Goal: Information Seeking & Learning: Learn about a topic

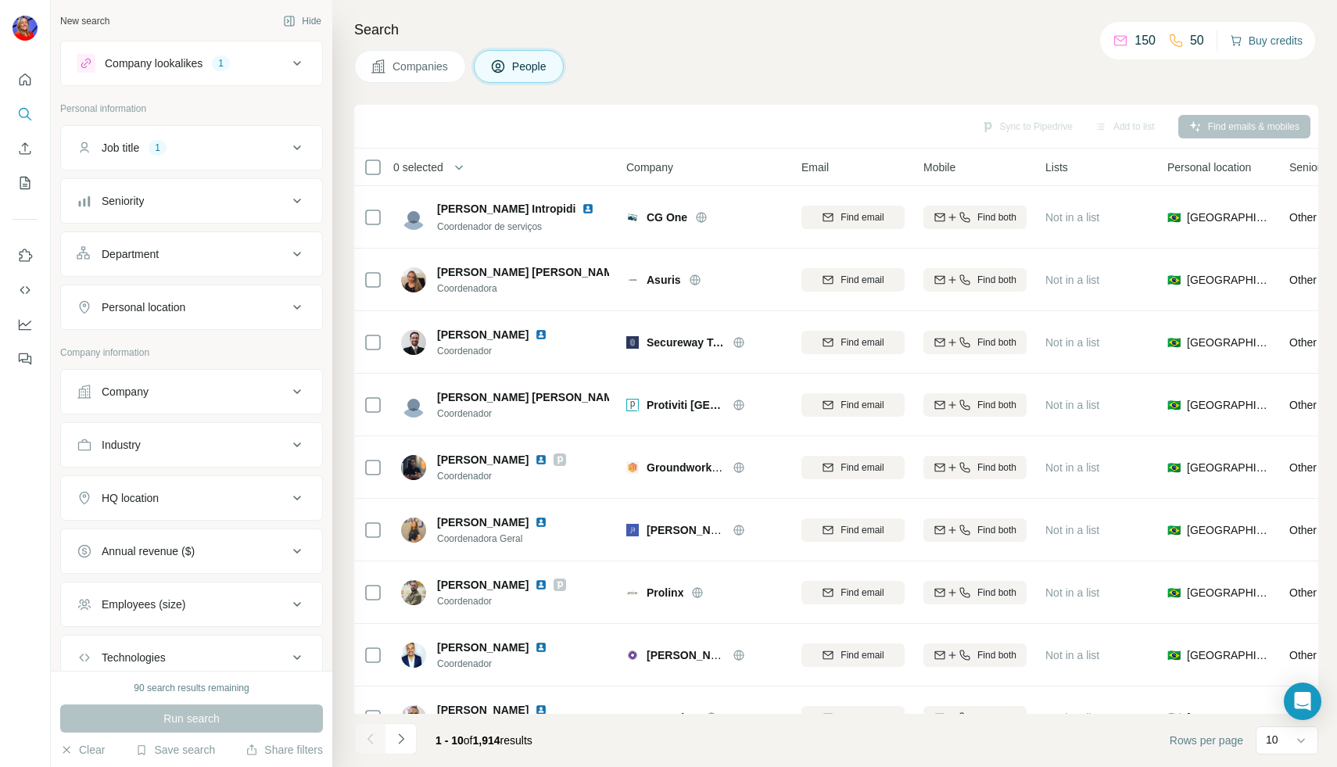
click at [1271, 42] on button "Buy credits" at bounding box center [1266, 41] width 73 height 22
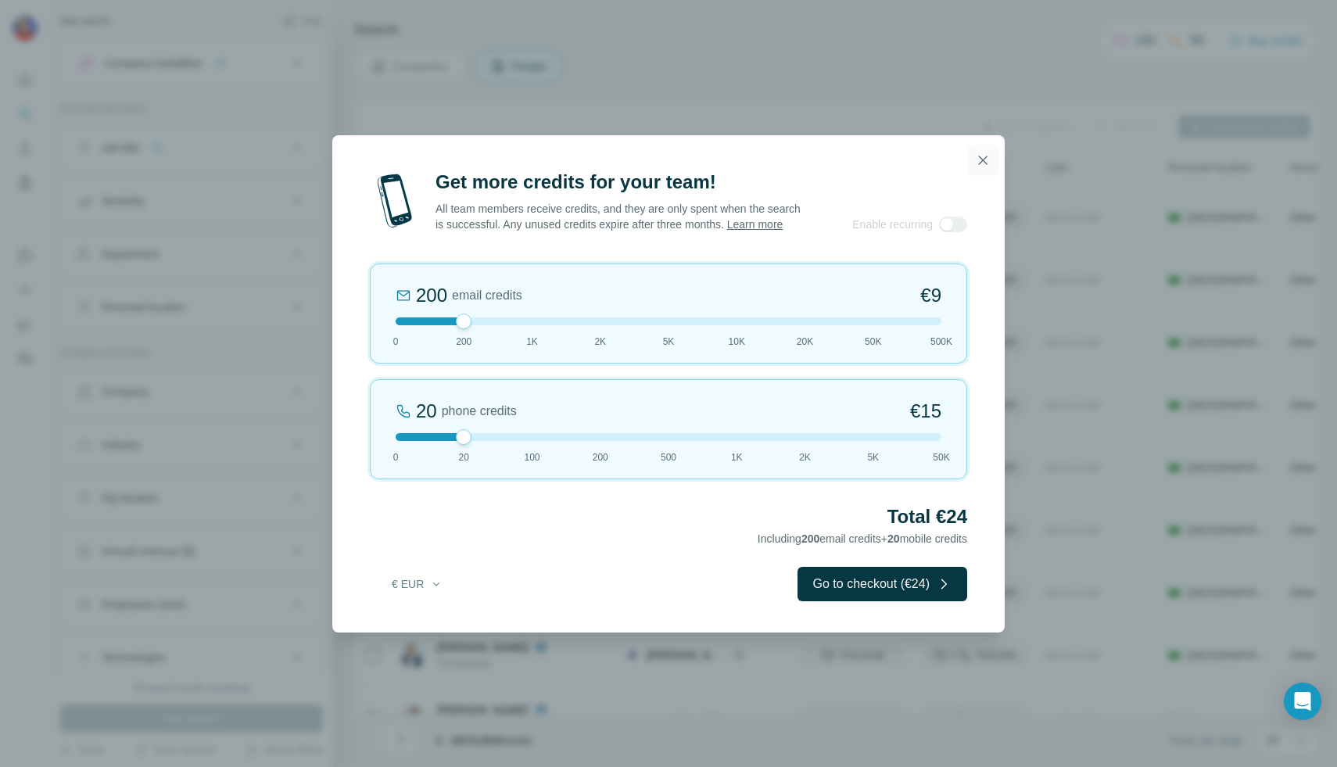
click at [982, 156] on icon "button" at bounding box center [983, 160] width 9 height 9
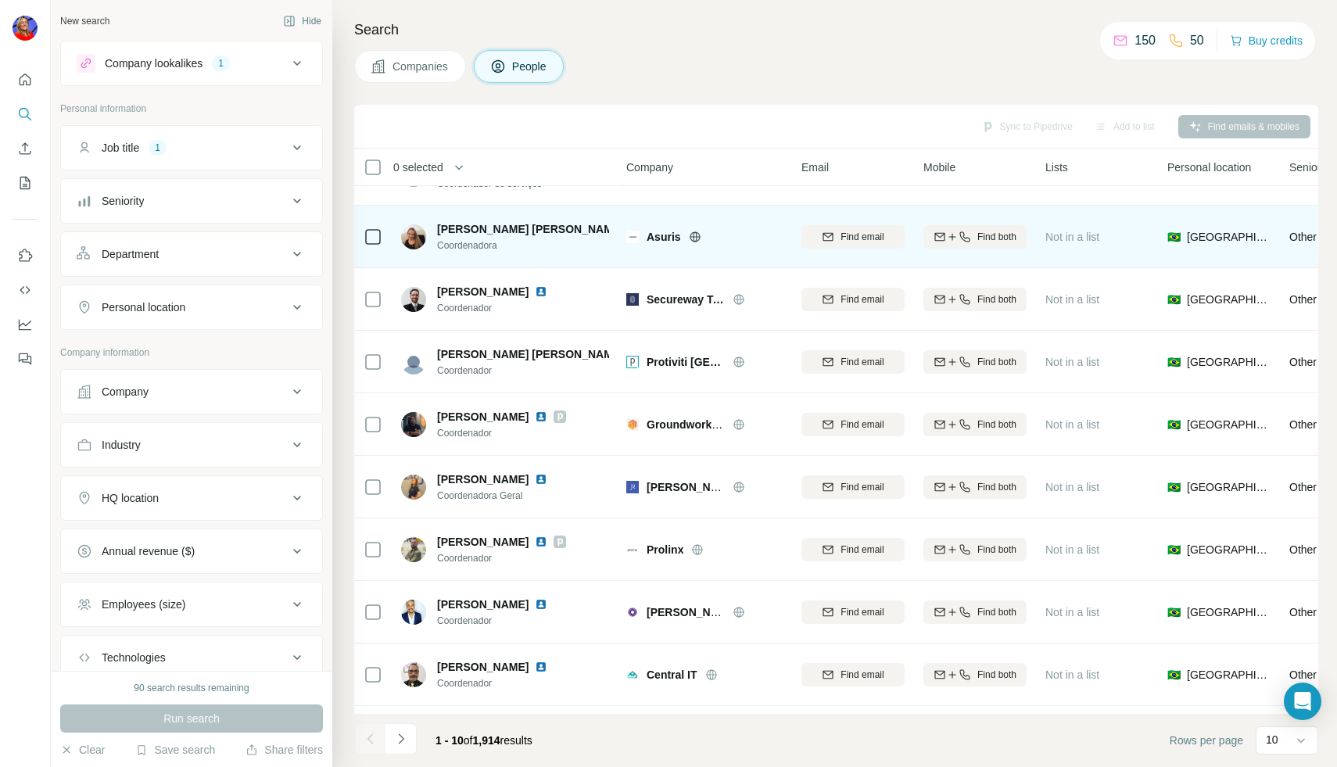
scroll to position [44, 0]
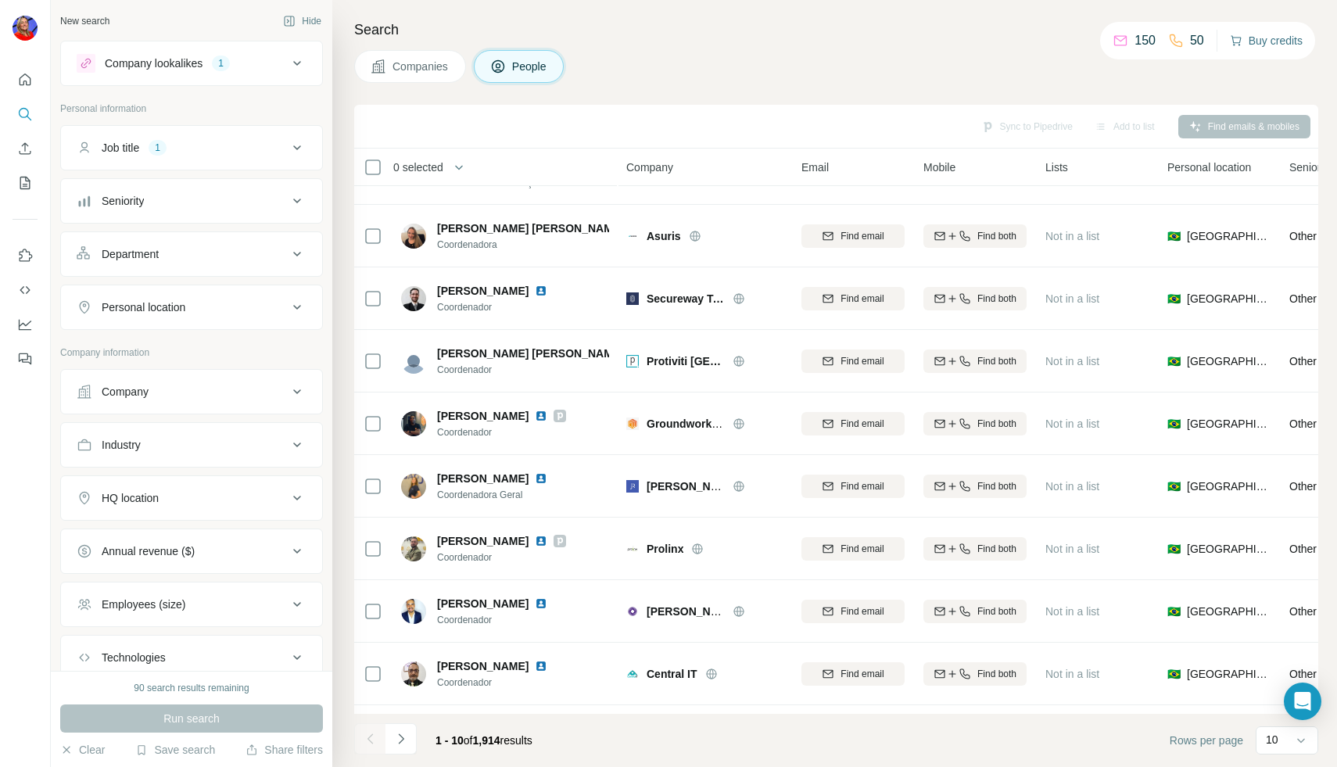
click at [1259, 37] on button "Buy credits" at bounding box center [1266, 41] width 73 height 22
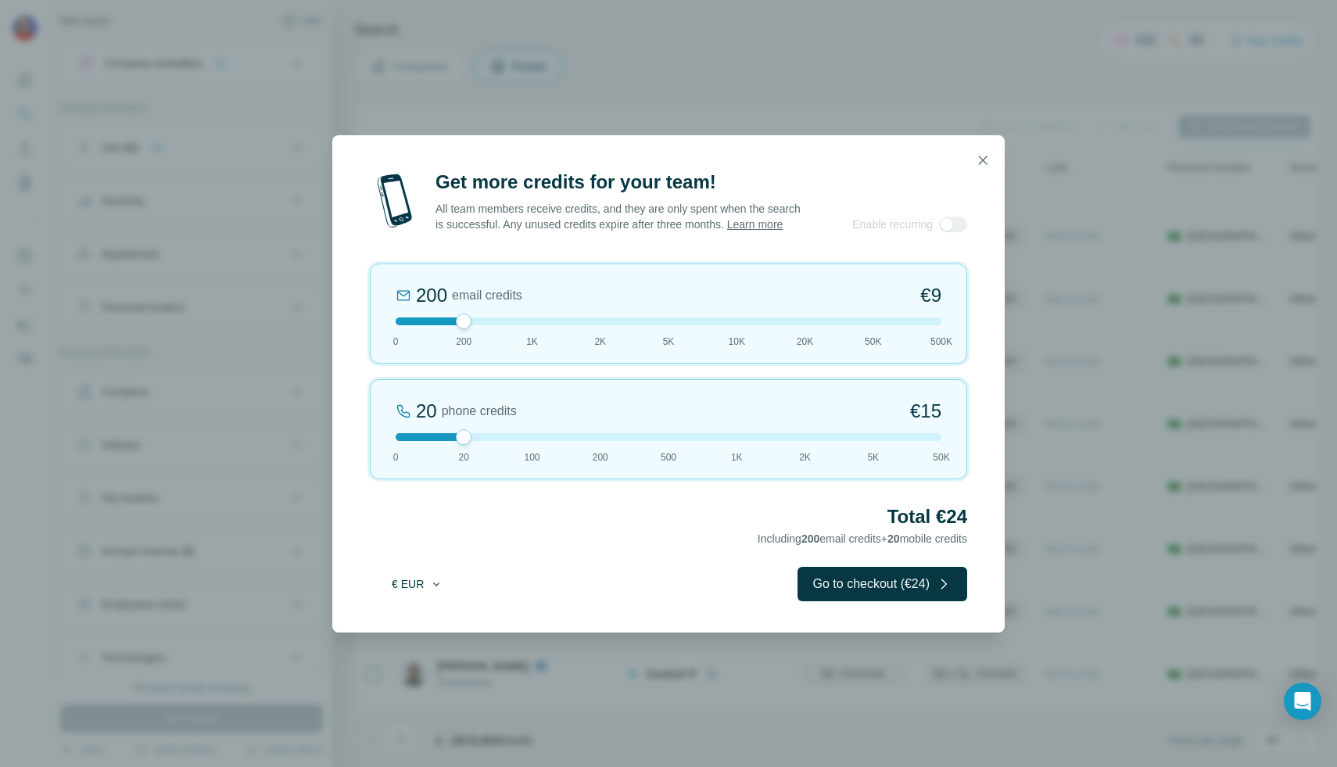
click at [431, 590] on icon "button" at bounding box center [436, 584] width 13 height 13
click at [412, 624] on span "$ USD" at bounding box center [399, 627] width 32 height 16
click at [983, 145] on button "button" at bounding box center [982, 160] width 31 height 31
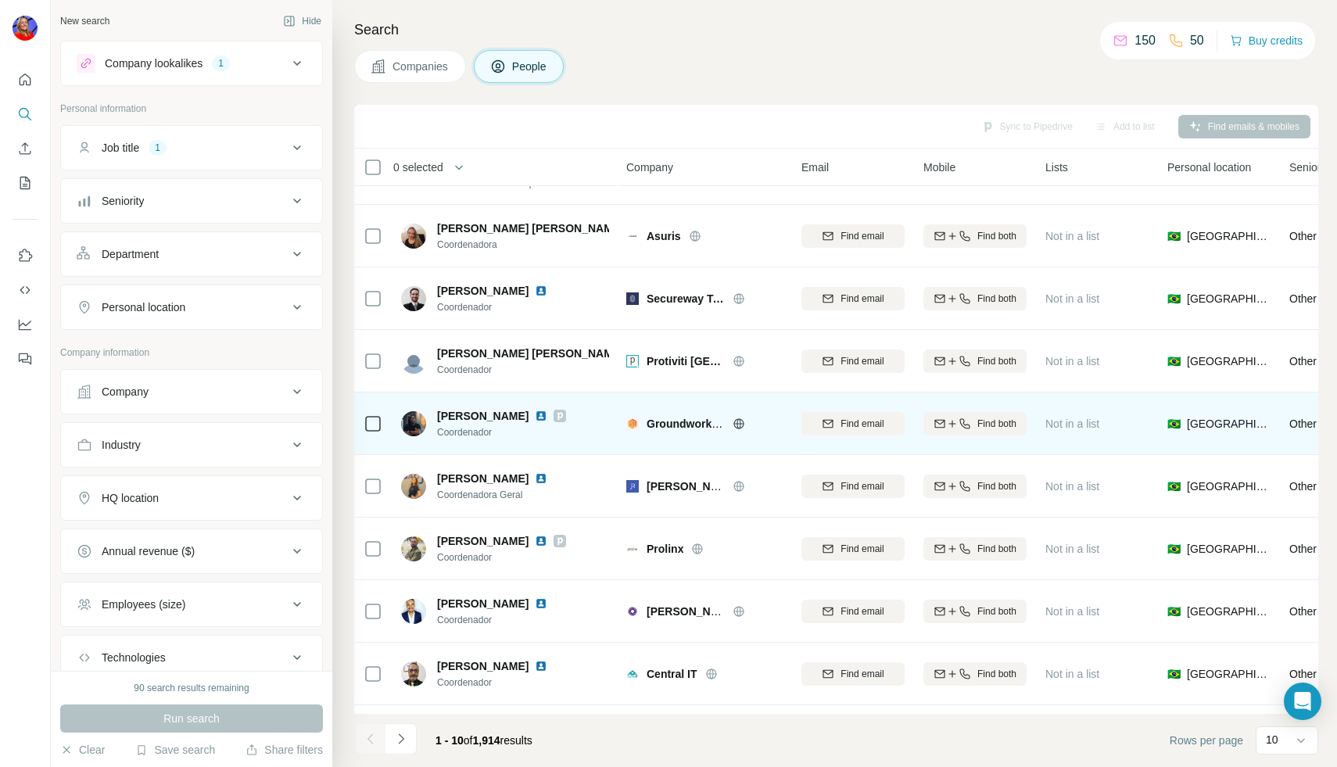
scroll to position [0, 0]
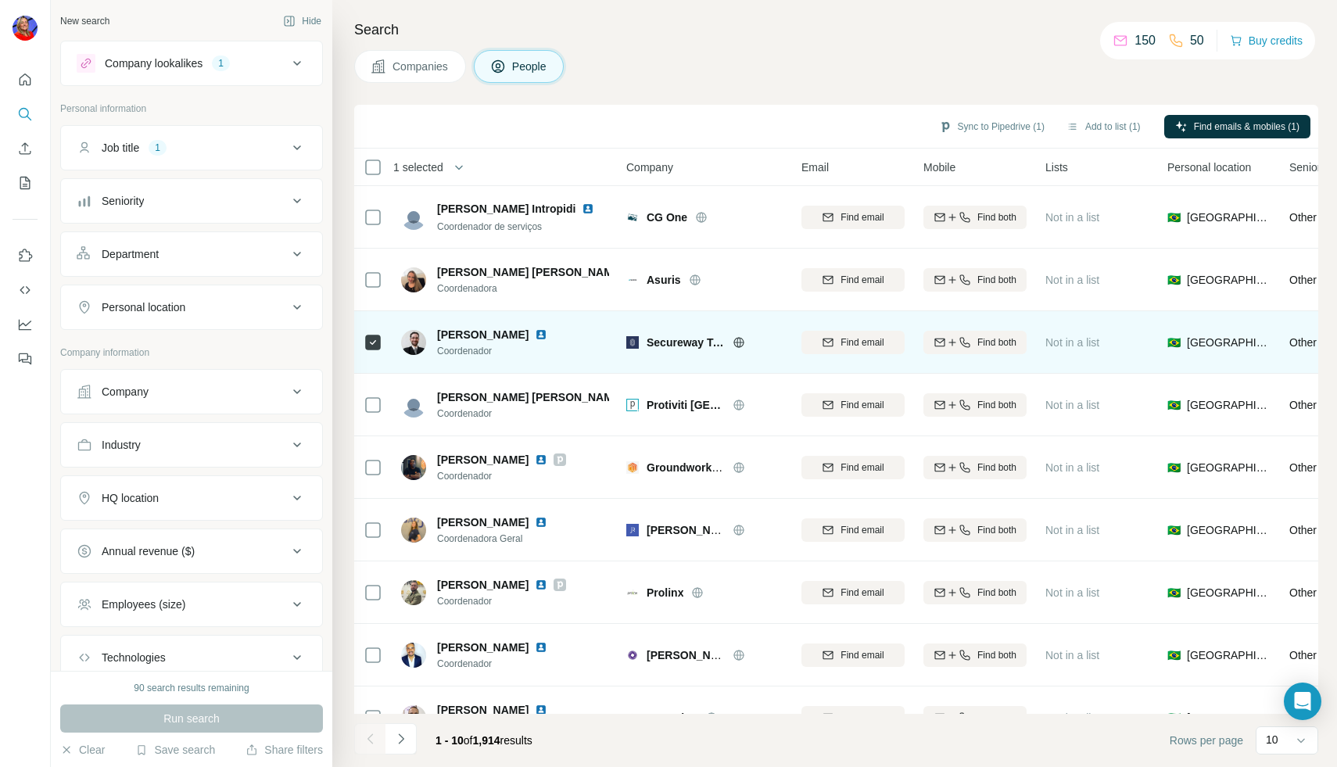
click at [490, 336] on span "Paulo Carbonari" at bounding box center [482, 335] width 91 height 16
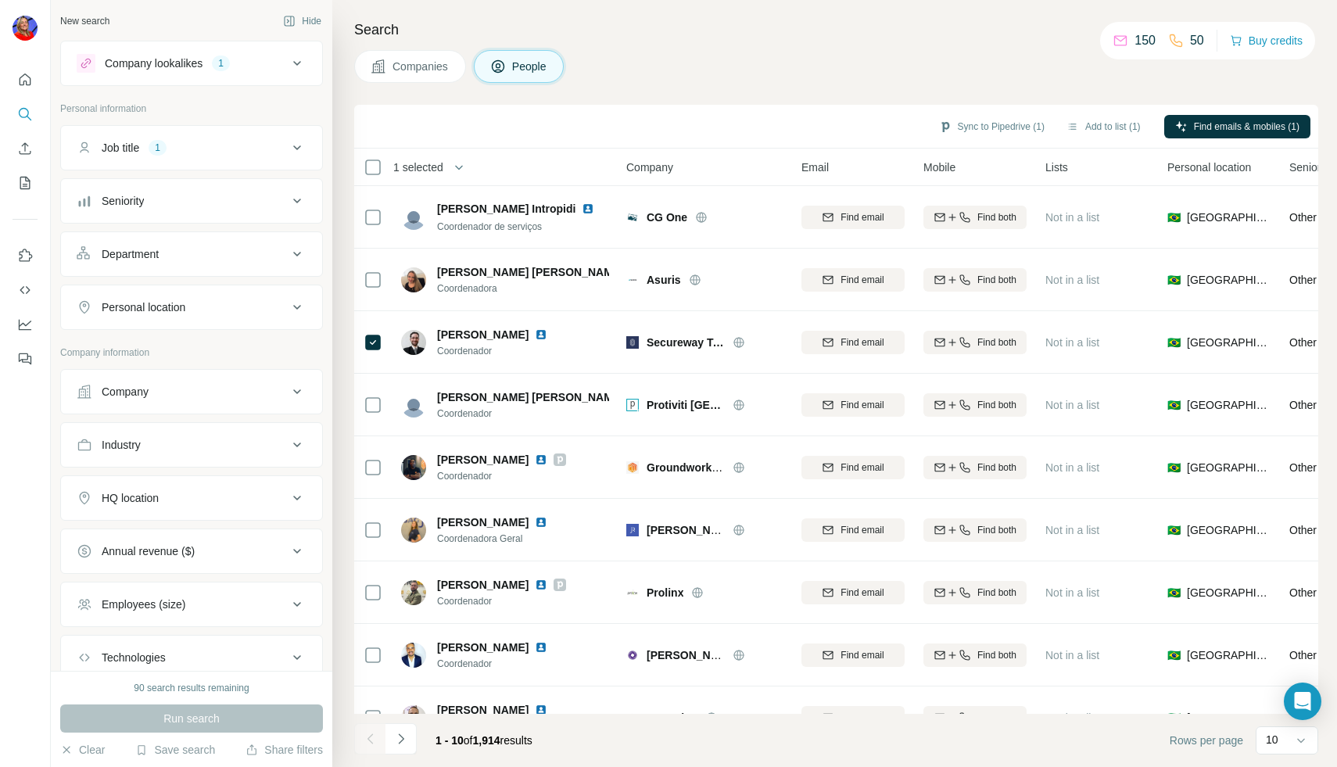
click at [237, 61] on div "Company lookalikes 1" at bounding box center [182, 63] width 211 height 19
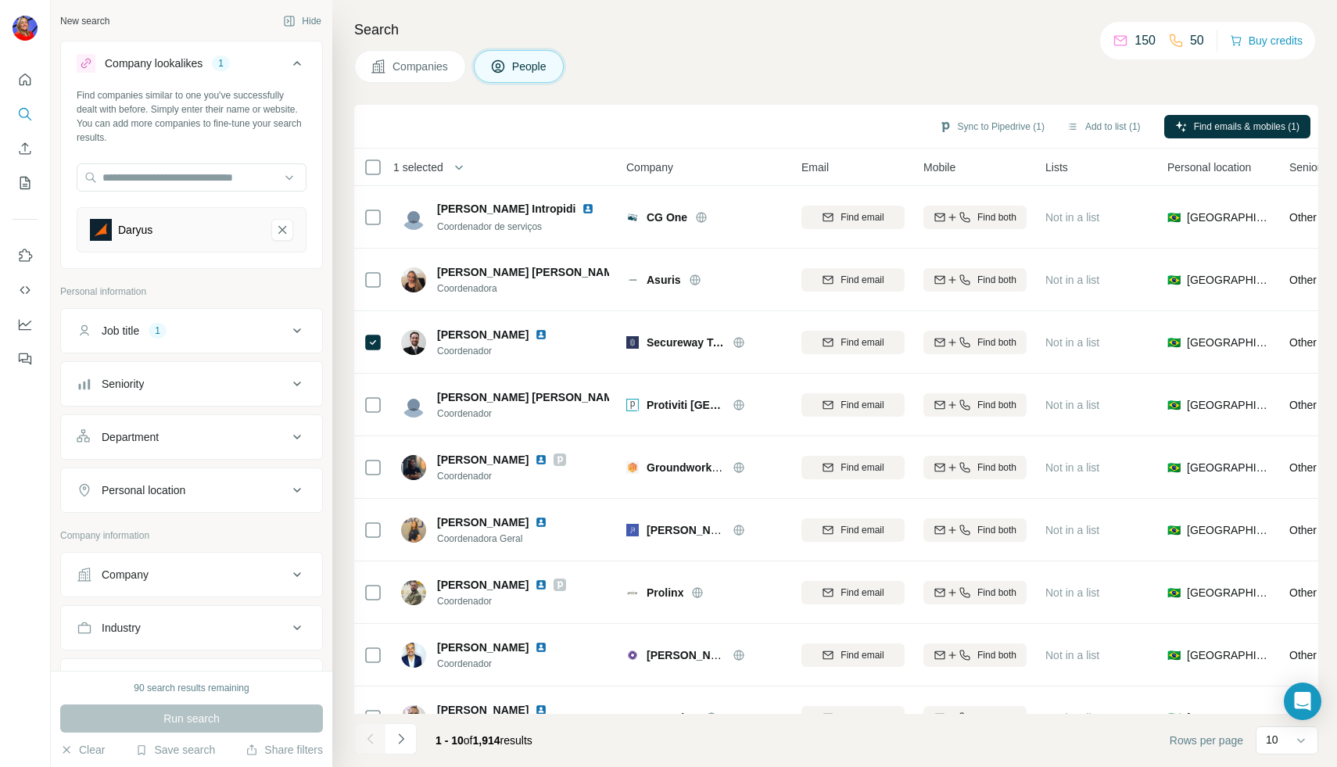
click at [291, 55] on icon at bounding box center [297, 63] width 19 height 19
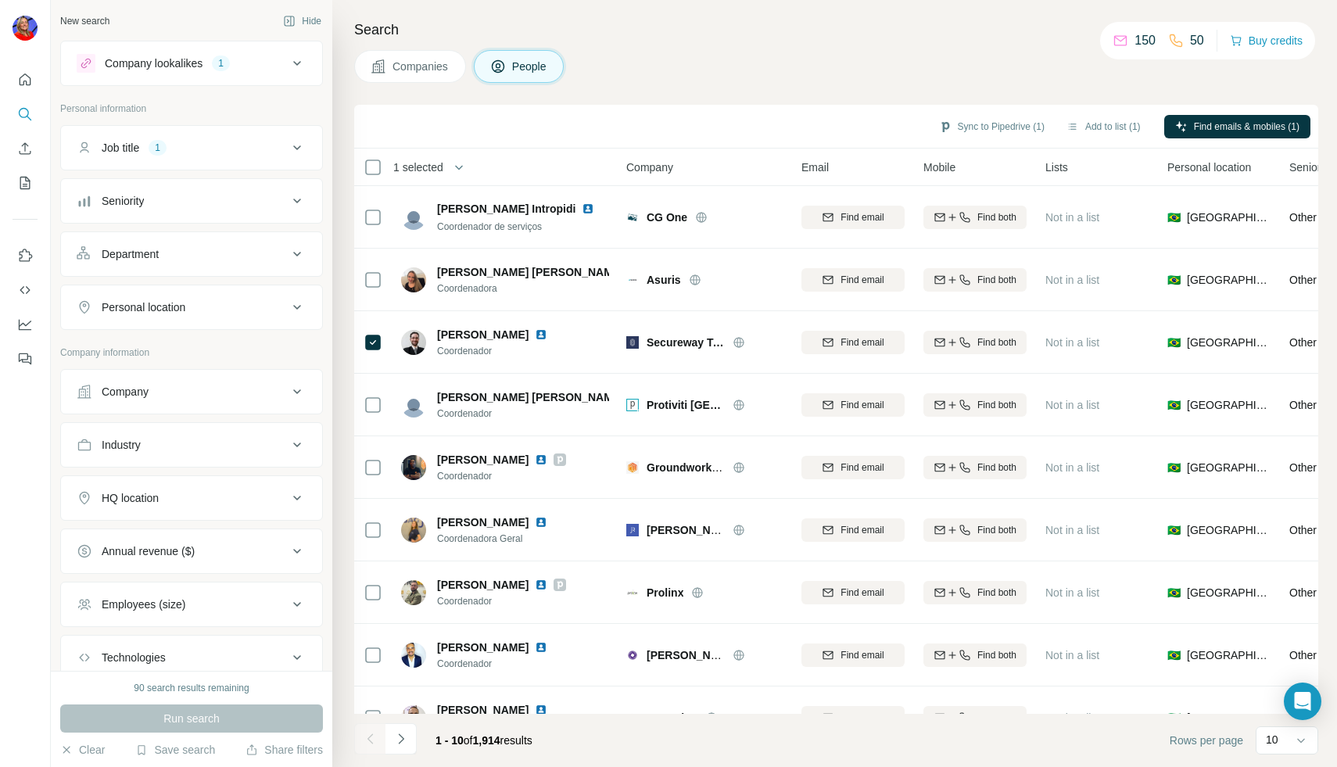
click at [433, 71] on span "Companies" at bounding box center [420, 67] width 57 height 16
